Goal: Transaction & Acquisition: Purchase product/service

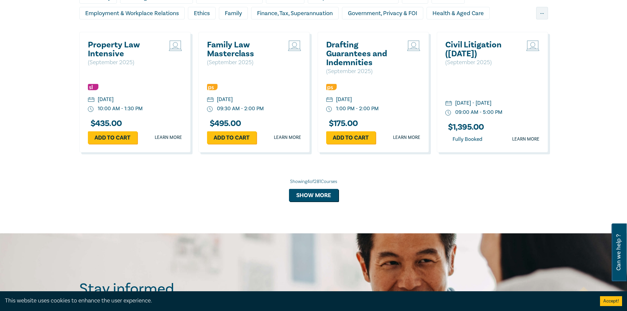
scroll to position [527, 0]
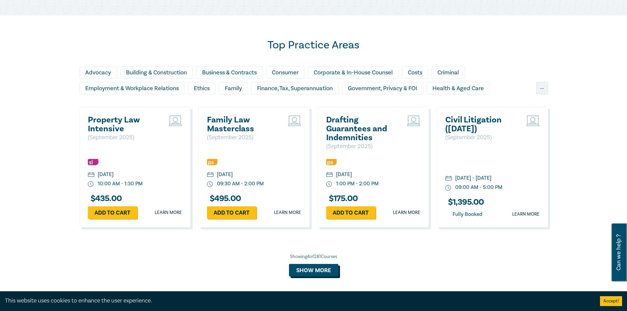
click at [318, 270] on button "Show more" at bounding box center [313, 270] width 49 height 13
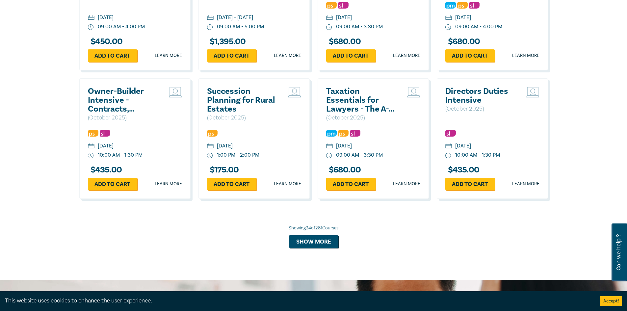
scroll to position [1231, 0]
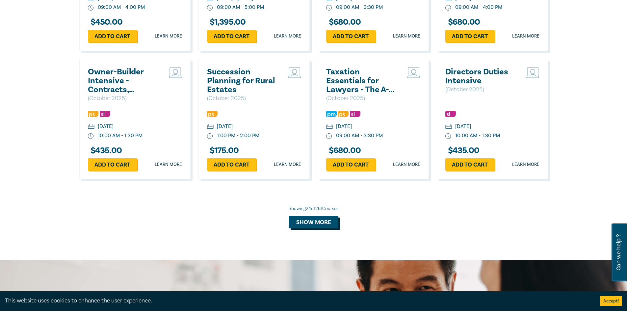
click at [321, 229] on button "Show more" at bounding box center [313, 222] width 49 height 13
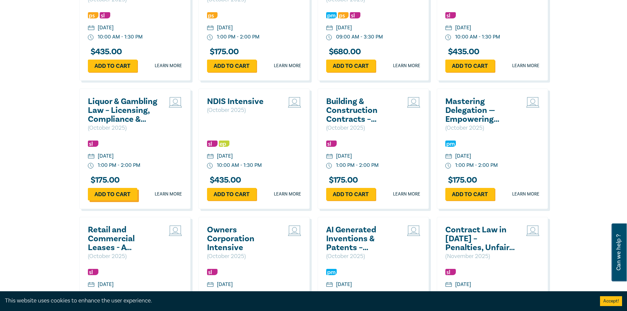
click at [123, 201] on link "Add to cart" at bounding box center [112, 194] width 49 height 13
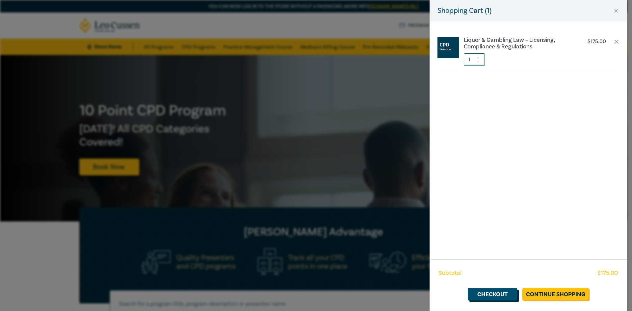
click at [511, 296] on link "Checkout" at bounding box center [492, 294] width 49 height 13
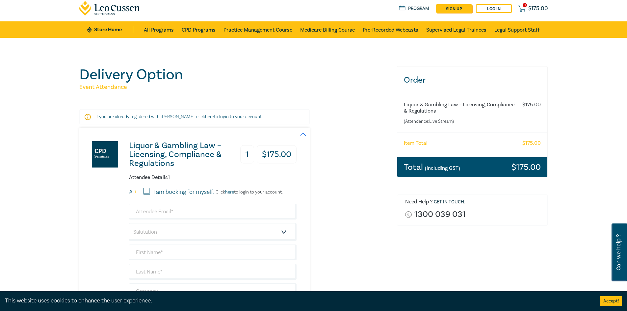
scroll to position [33, 0]
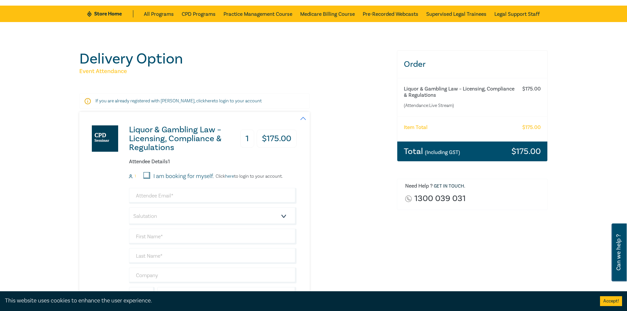
click at [259, 174] on p "Click here to login to your account." at bounding box center [248, 176] width 69 height 5
click at [248, 175] on p "Click here to login to your account." at bounding box center [248, 176] width 69 height 5
click at [219, 175] on p "Click here to login to your account." at bounding box center [248, 176] width 69 height 5
click at [234, 176] on link "here" at bounding box center [229, 177] width 9 height 6
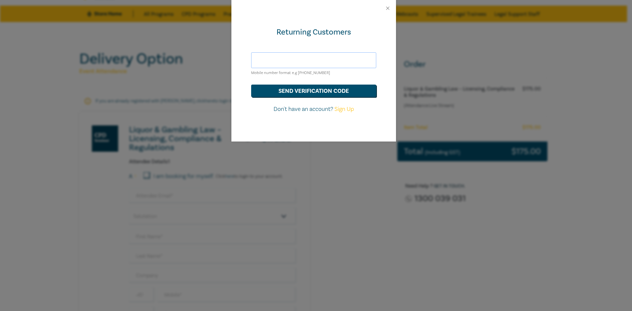
click at [303, 60] on input "text" at bounding box center [313, 60] width 125 height 16
click at [357, 38] on div "Returning Customers Mobile number format e.g [PHONE_NUMBER] send verification c…" at bounding box center [313, 78] width 165 height 125
click at [337, 165] on div "Returning Customers Mobile number format e.g [PHONE_NUMBER] send verification c…" at bounding box center [316, 155] width 632 height 311
click at [386, 7] on button "Close" at bounding box center [388, 8] width 6 height 6
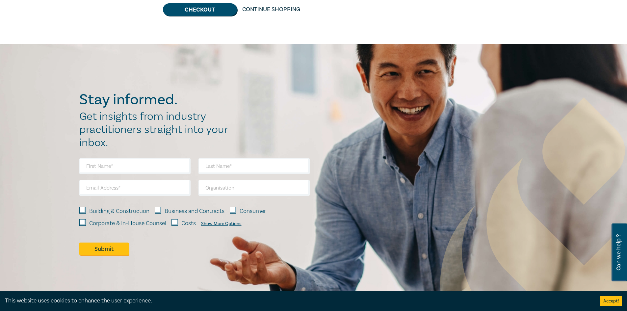
scroll to position [494, 0]
